Goal: Task Accomplishment & Management: Use online tool/utility

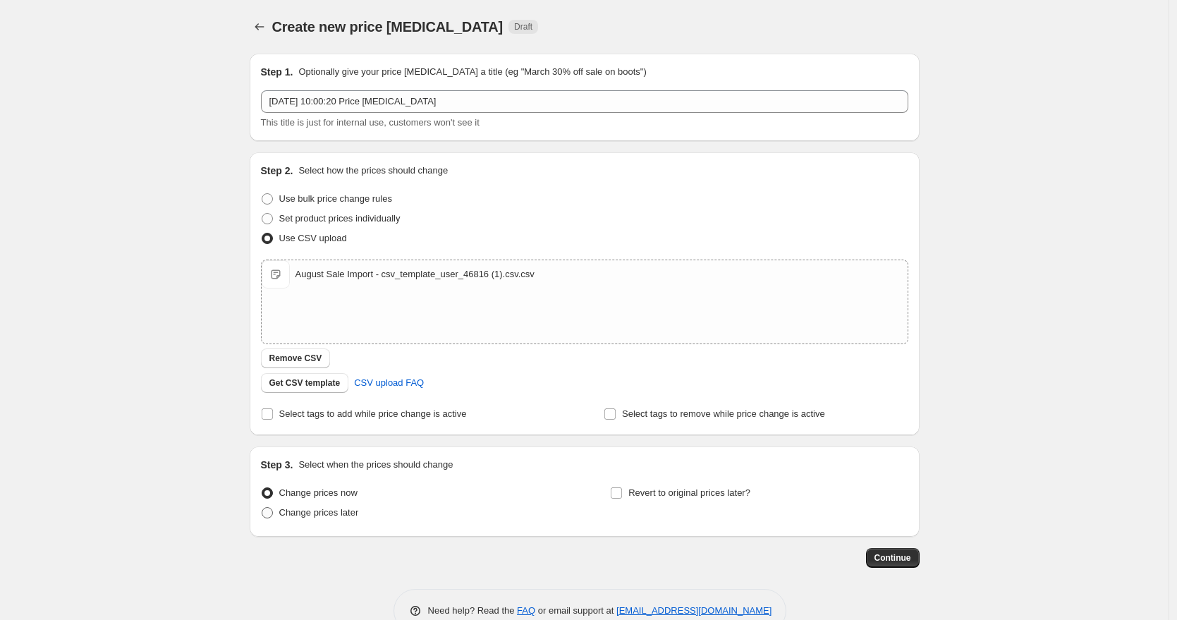
click at [272, 515] on span at bounding box center [267, 512] width 11 height 11
click at [262, 508] on input "Change prices later" at bounding box center [262, 507] width 1 height 1
radio input "true"
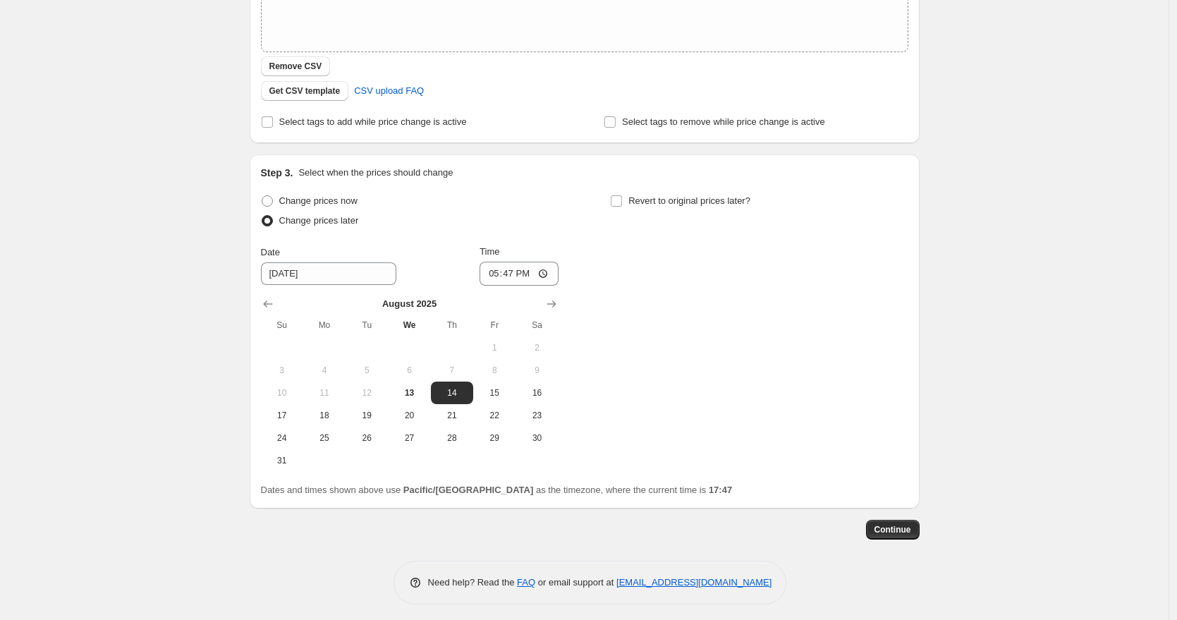
scroll to position [298, 0]
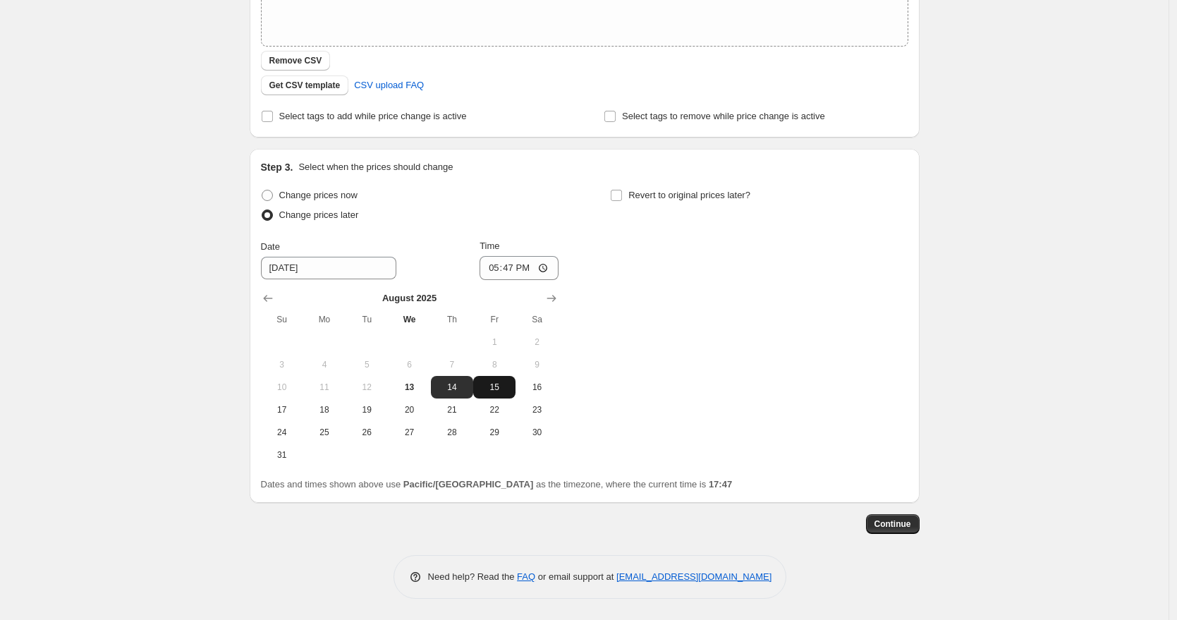
click at [500, 390] on span "15" at bounding box center [494, 387] width 31 height 11
type input "[DATE]"
click at [492, 264] on input "17:47" at bounding box center [519, 268] width 79 height 24
type input "09:30"
click at [596, 271] on div "Change prices now Change prices later Date [DATE] Time 09:[DATE] Mo Tu We Th Fr…" at bounding box center [584, 325] width 647 height 281
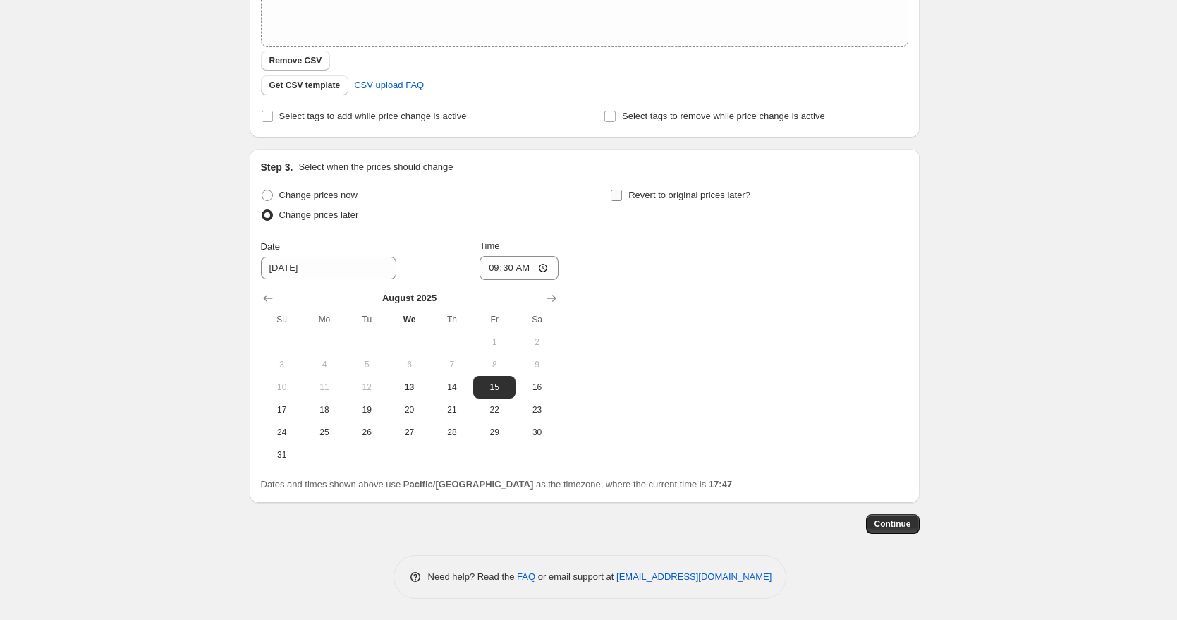
click at [619, 194] on input "Revert to original prices later?" at bounding box center [616, 195] width 11 height 11
checkbox input "true"
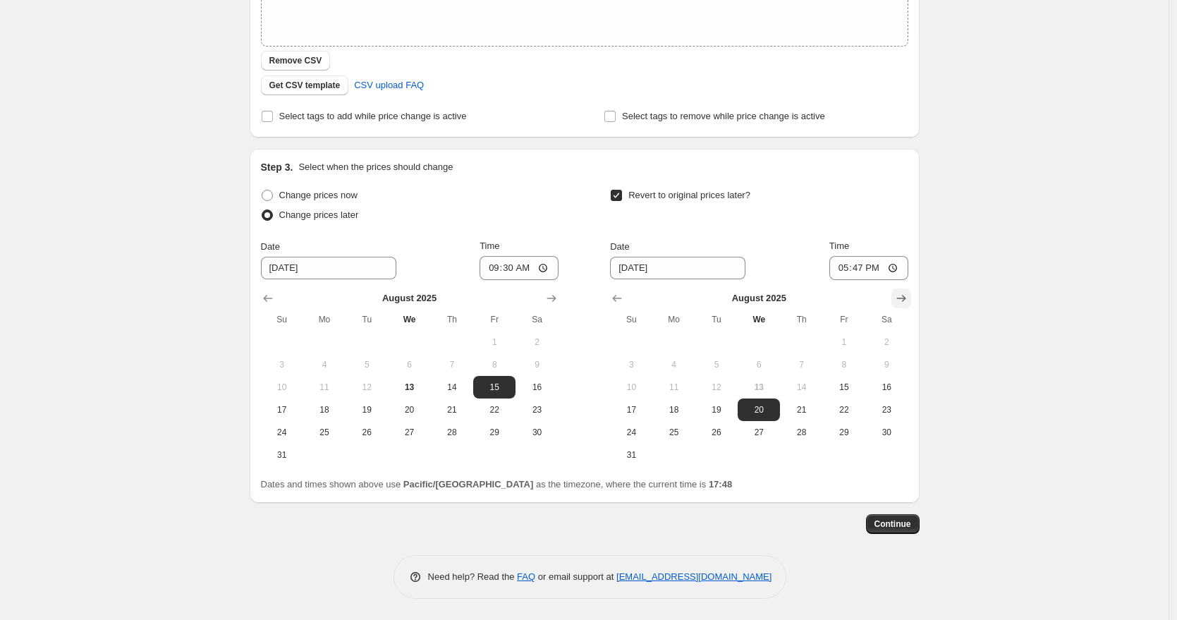
click at [906, 295] on icon "Show next month, September 2025" at bounding box center [900, 298] width 9 height 7
click at [680, 340] on span "1" at bounding box center [674, 341] width 31 height 11
type input "[DATE]"
click at [846, 267] on input "17:47" at bounding box center [868, 268] width 79 height 24
type input "09:00"
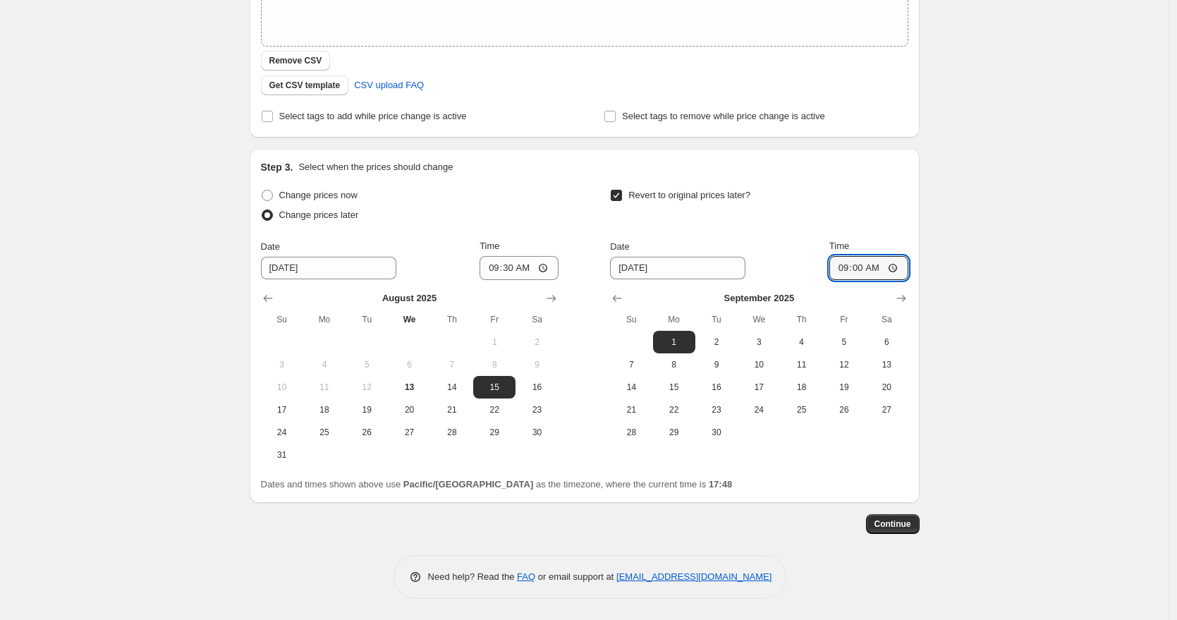
click at [1039, 401] on div "Create new price [MEDICAL_DATA]. This page is ready Create new price [MEDICAL_D…" at bounding box center [584, 160] width 1169 height 917
click at [905, 524] on span "Continue" at bounding box center [892, 523] width 37 height 11
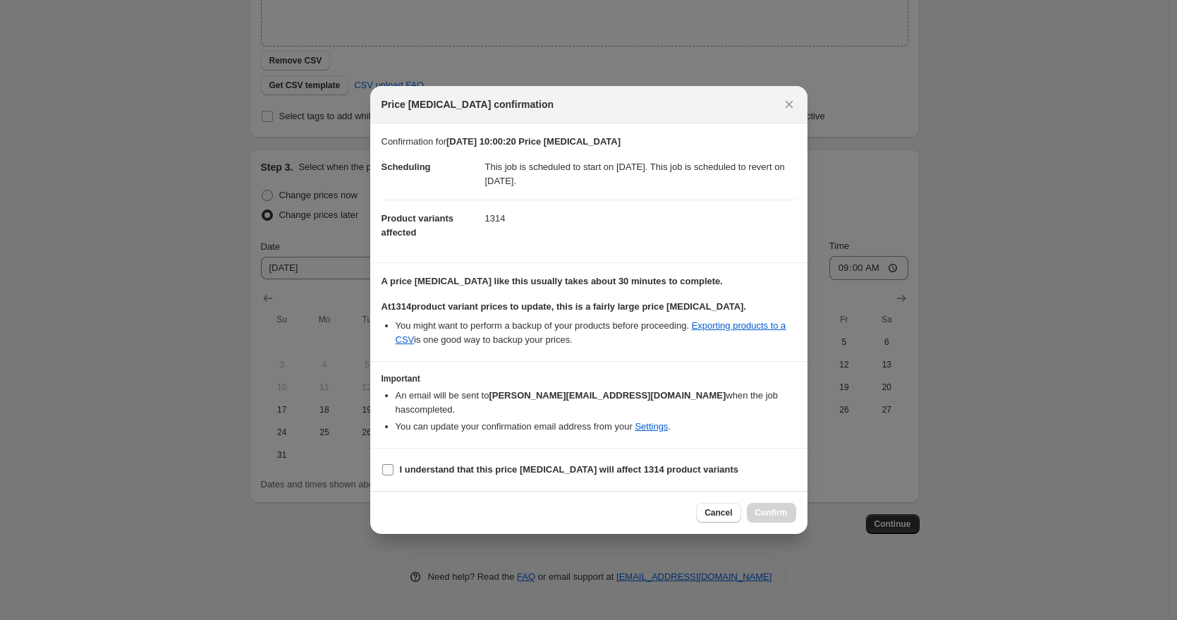
click at [397, 465] on label "I understand that this price [MEDICAL_DATA] will affect 1314 product variants" at bounding box center [561, 470] width 358 height 20
click at [394, 465] on input "I understand that this price [MEDICAL_DATA] will affect 1314 product variants" at bounding box center [387, 469] width 11 height 11
checkbox input "true"
click at [767, 510] on span "Confirm" at bounding box center [771, 512] width 32 height 11
